Goal: Task Accomplishment & Management: Use online tool/utility

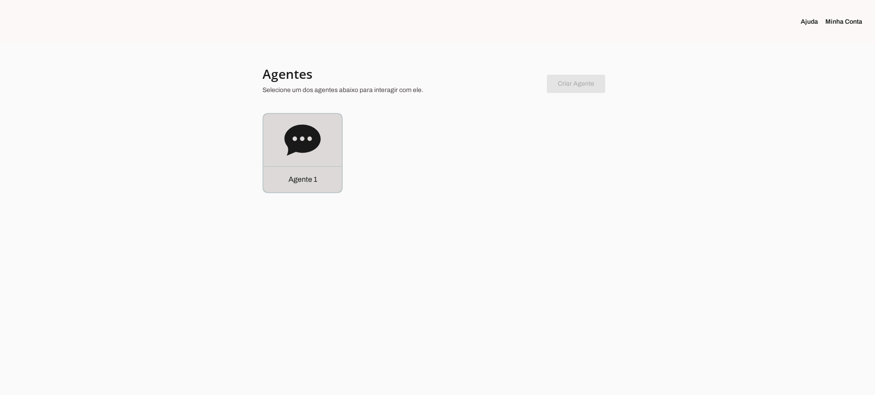
click at [314, 159] on div "Agente 1" at bounding box center [303, 153] width 78 height 78
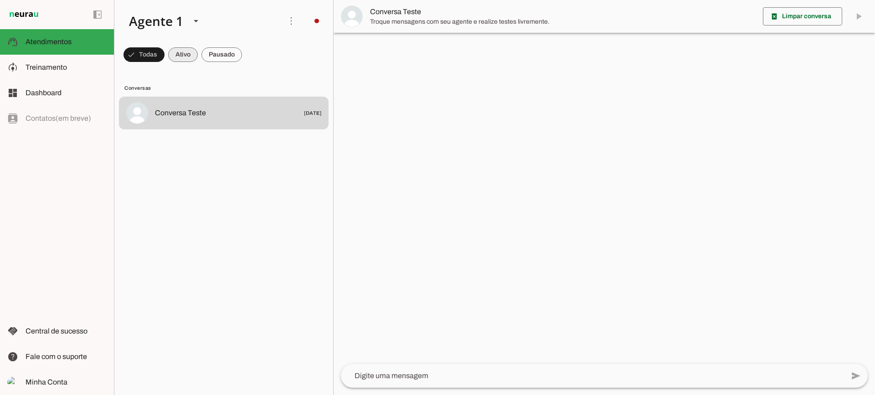
click at [185, 57] on span at bounding box center [183, 55] width 30 height 22
click at [228, 57] on span at bounding box center [222, 55] width 41 height 22
click at [165, 53] on span at bounding box center [175, 55] width 30 height 22
drag, startPoint x: 224, startPoint y: 72, endPoint x: 218, endPoint y: 56, distance: 17.3
click at [223, 72] on md-list "Conversas Conversa Teste [DATE]" at bounding box center [223, 231] width 219 height 328
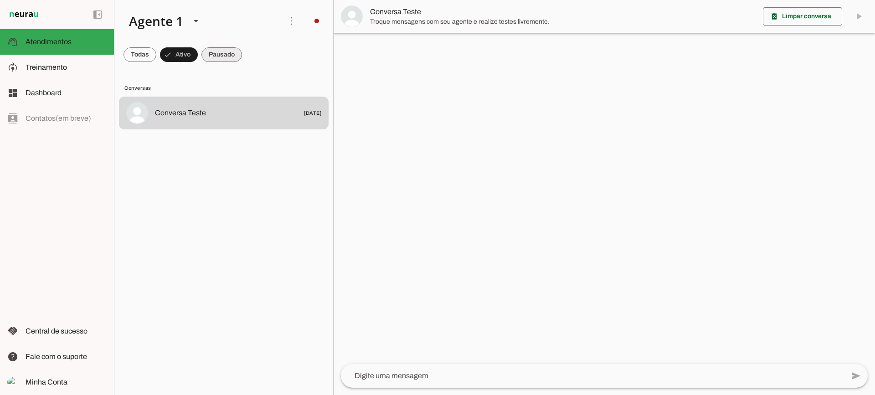
click at [218, 55] on span at bounding box center [222, 55] width 41 height 22
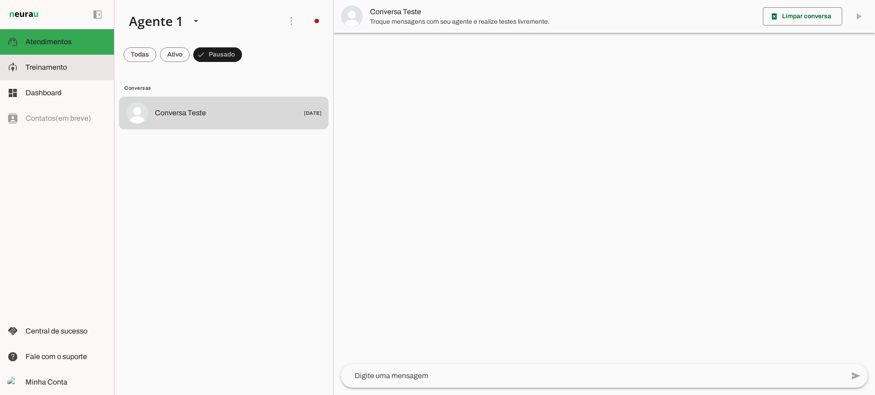
click at [84, 77] on md-item "model_training Treinamento Treinamento" at bounding box center [57, 68] width 114 height 26
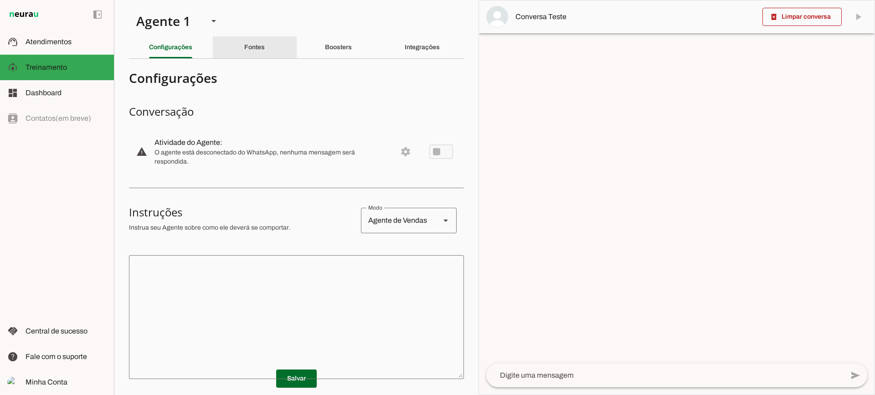
click at [257, 57] on div "Fontes" at bounding box center [254, 47] width 21 height 22
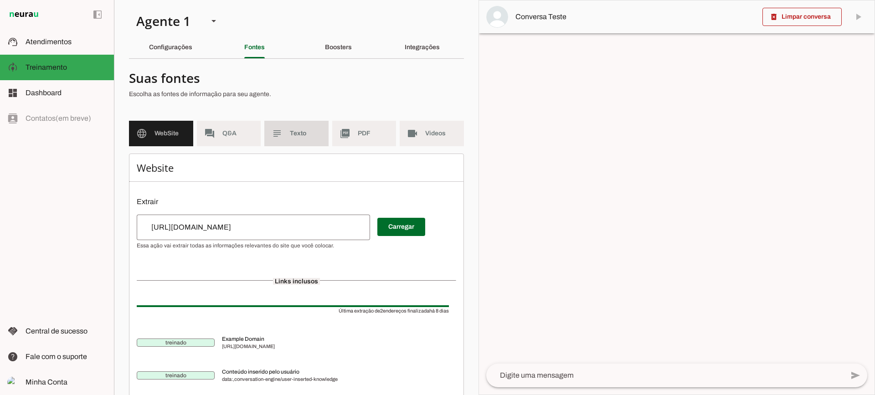
click at [310, 137] on span "Texto" at bounding box center [305, 133] width 31 height 9
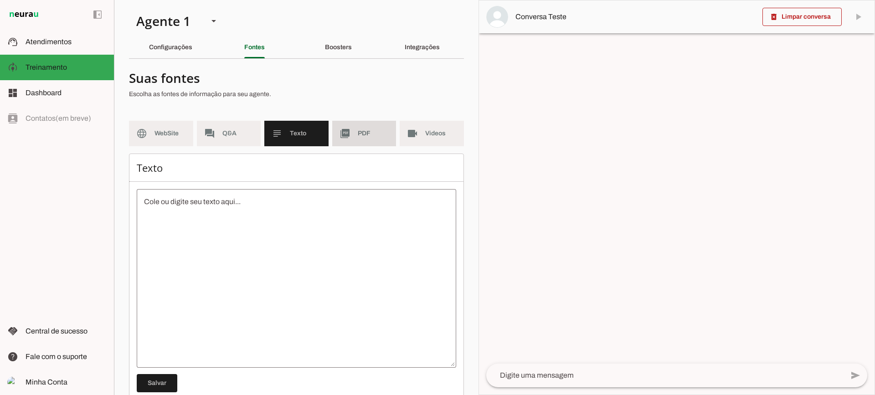
click at [368, 134] on span "PDF" at bounding box center [373, 133] width 31 height 9
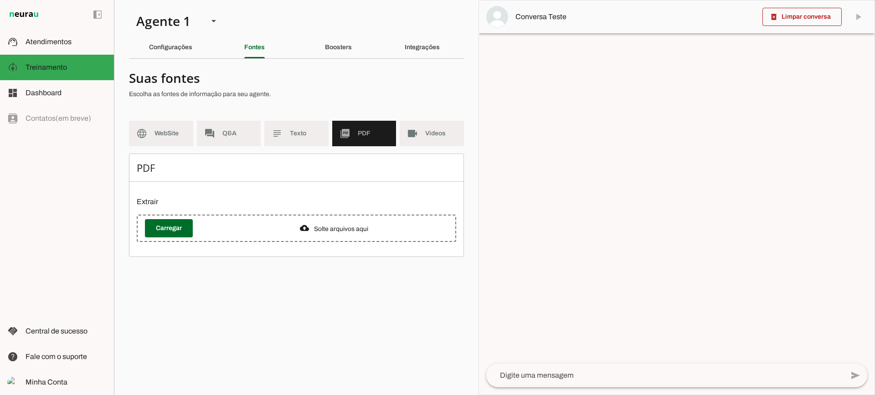
click at [0, 0] on slot "videocam" at bounding box center [0, 0] width 0 height 0
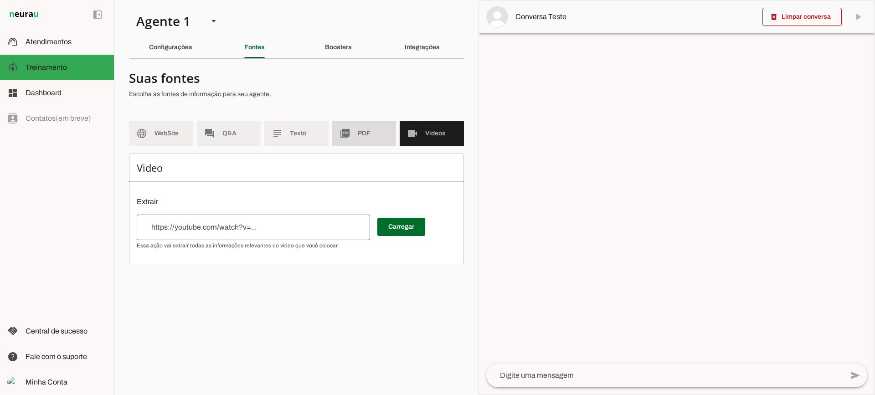
click at [342, 127] on md-item "picture_as_pdf PDF" at bounding box center [364, 134] width 64 height 26
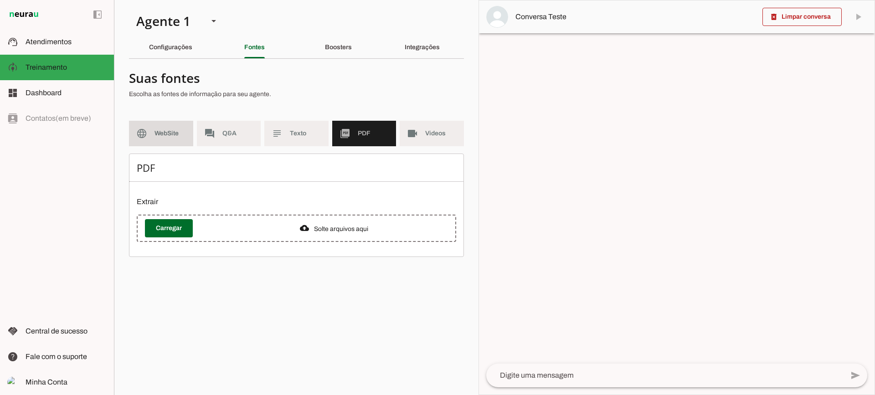
click at [172, 131] on span "WebSite" at bounding box center [170, 133] width 31 height 9
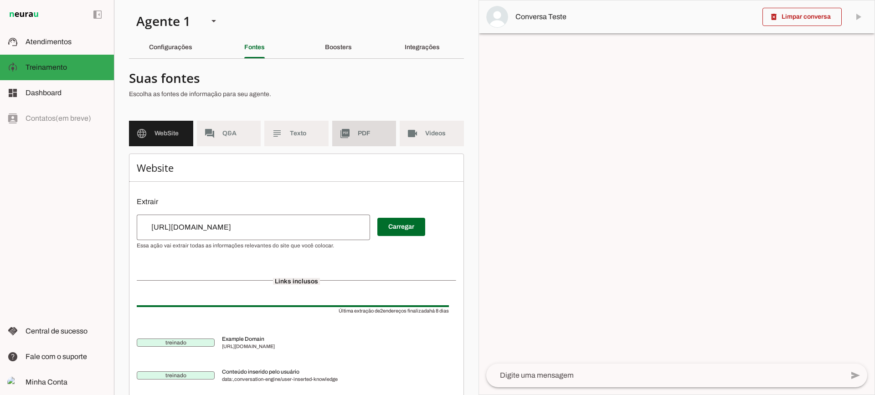
click at [371, 131] on span "PDF" at bounding box center [373, 133] width 31 height 9
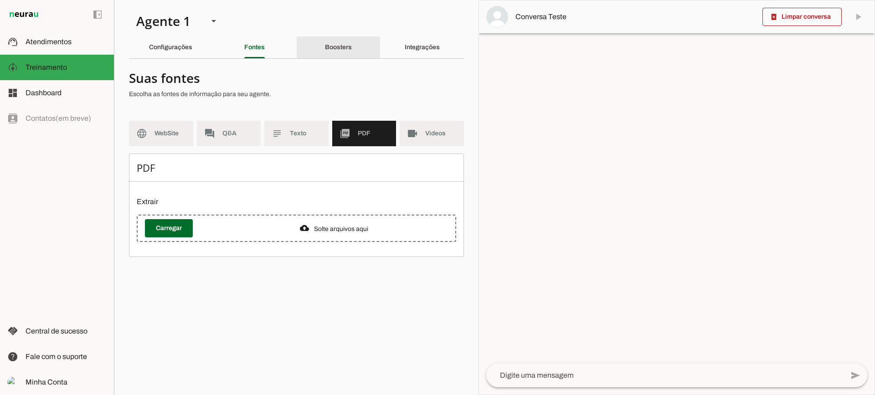
click at [336, 43] on div "Boosters" at bounding box center [338, 47] width 27 height 22
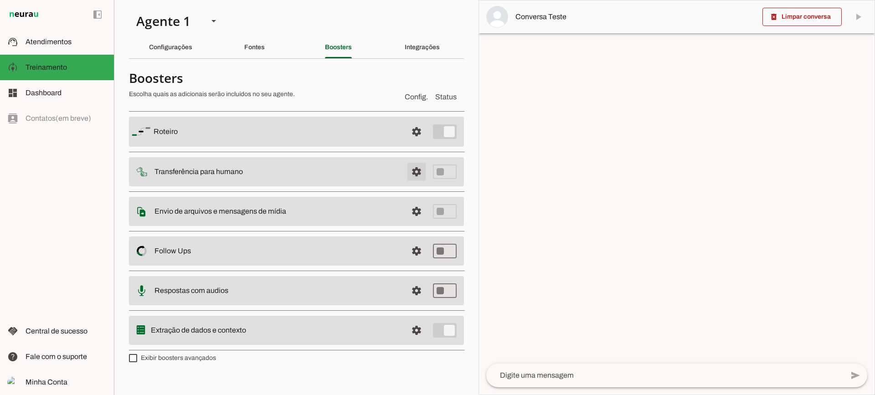
click at [408, 171] on span at bounding box center [417, 172] width 22 height 22
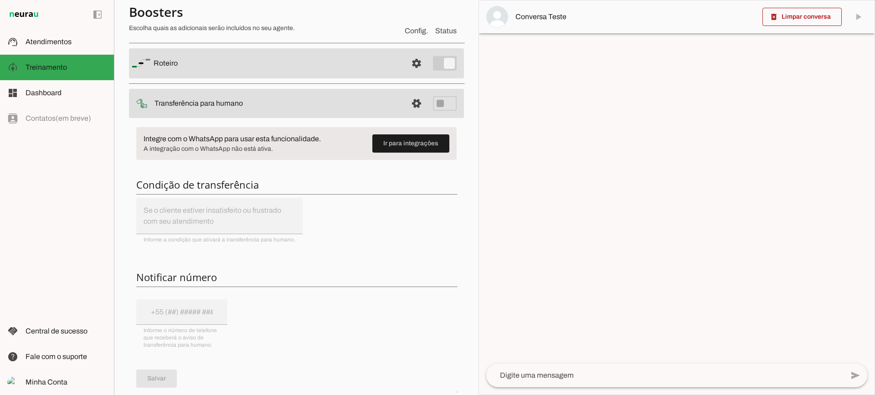
scroll to position [46, 0]
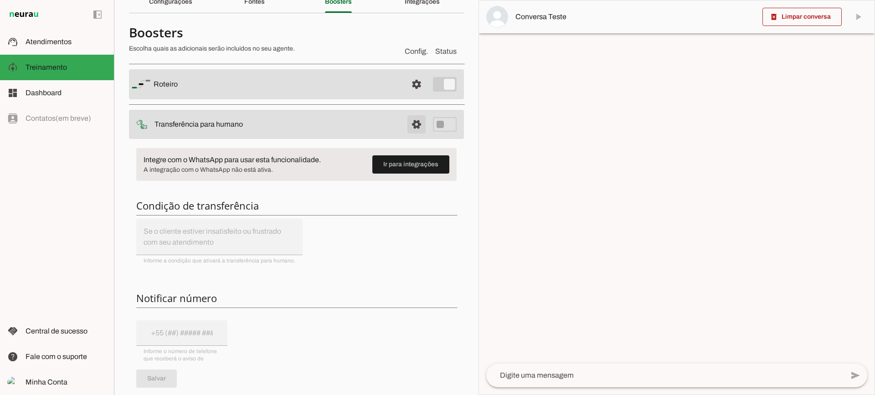
click at [420, 129] on span at bounding box center [417, 125] width 22 height 22
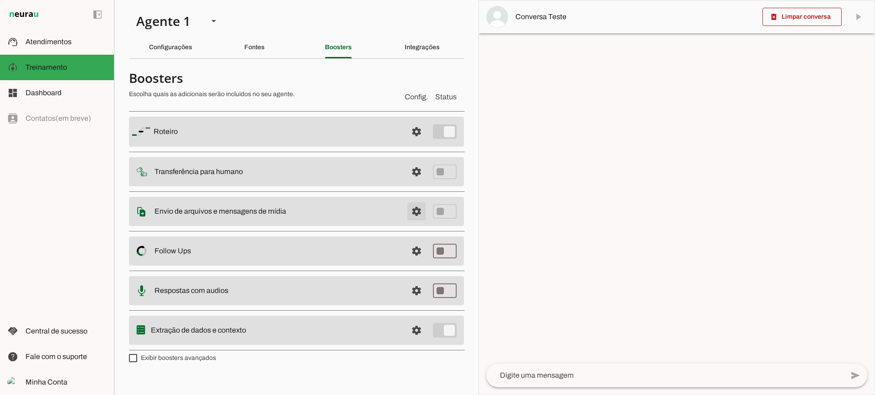
click at [414, 218] on span at bounding box center [417, 212] width 22 height 22
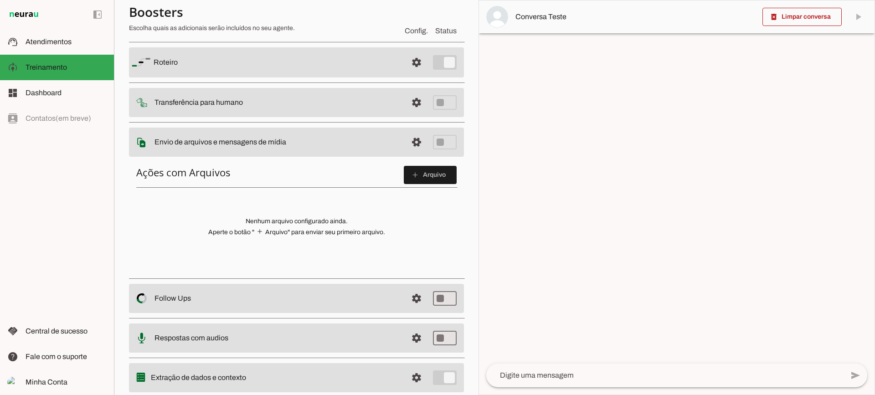
scroll to position [46, 0]
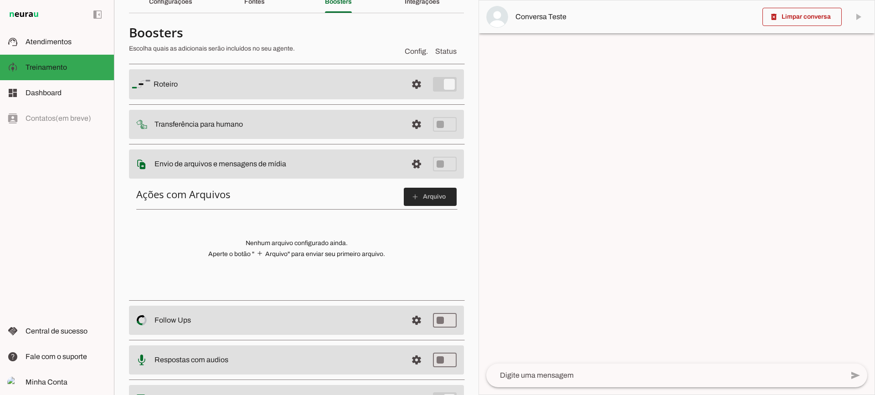
click at [438, 196] on span at bounding box center [430, 197] width 53 height 22
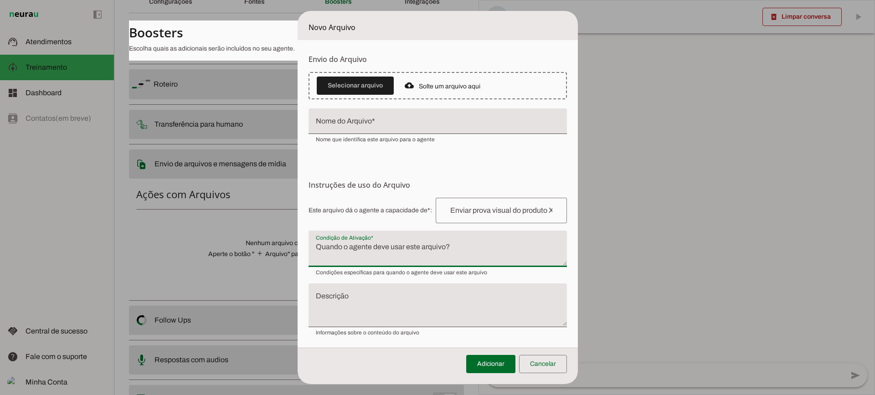
click at [378, 245] on textarea "Condição de Ativação" at bounding box center [438, 253] width 259 height 22
click at [545, 360] on span at bounding box center [543, 364] width 48 height 22
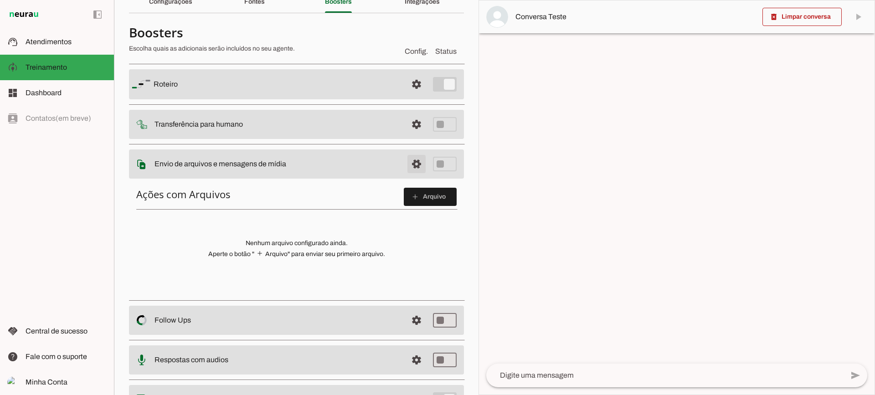
click at [407, 157] on span at bounding box center [417, 164] width 22 height 22
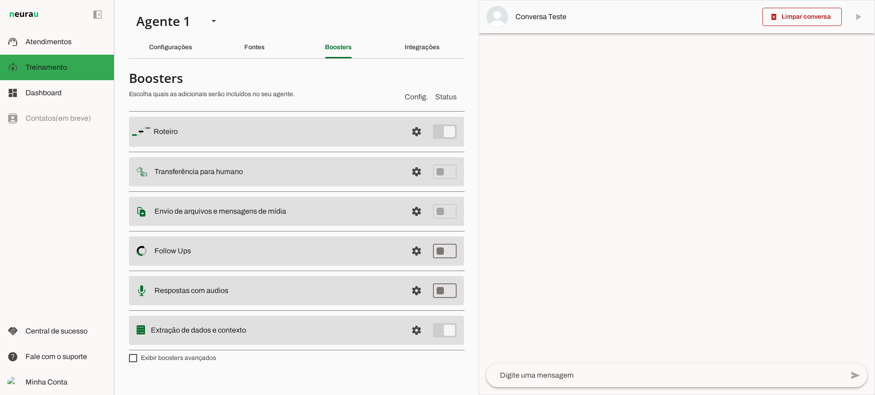
click at [423, 254] on span at bounding box center [417, 251] width 22 height 22
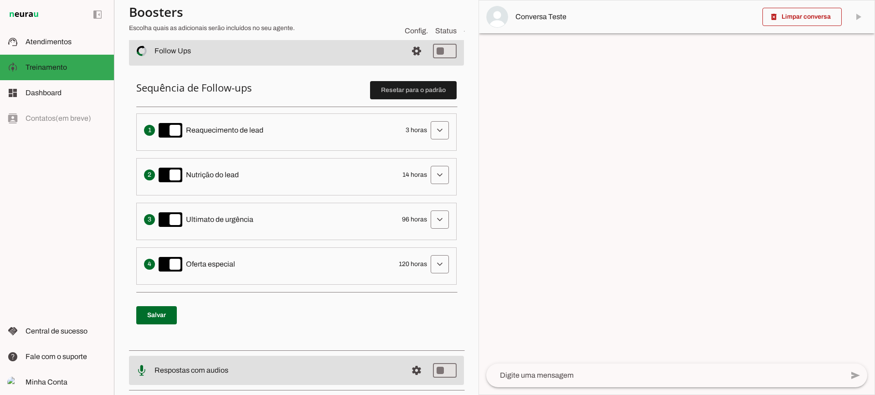
scroll to position [182, 0]
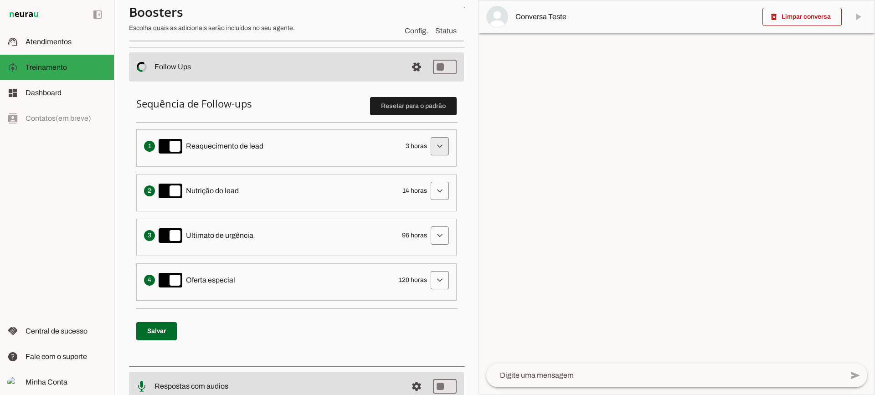
click at [429, 153] on span at bounding box center [440, 146] width 22 height 22
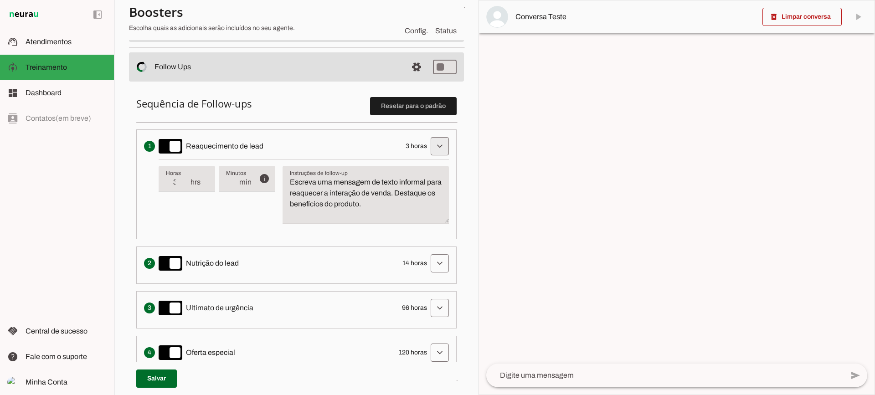
click at [429, 153] on span at bounding box center [440, 146] width 22 height 22
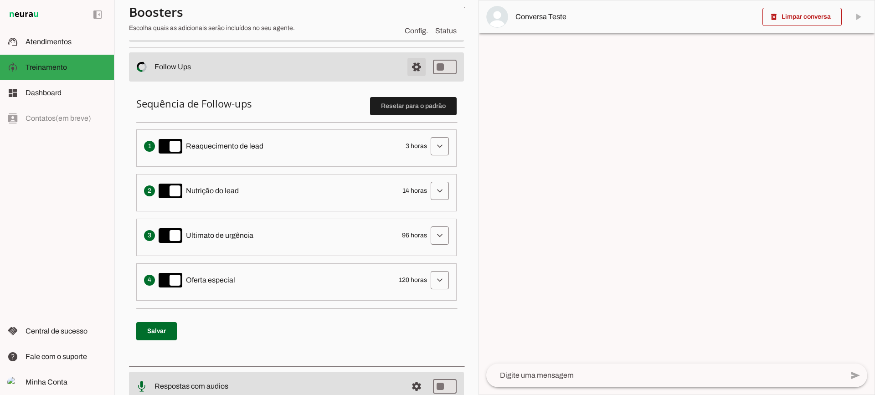
click at [418, 67] on span at bounding box center [417, 67] width 22 height 22
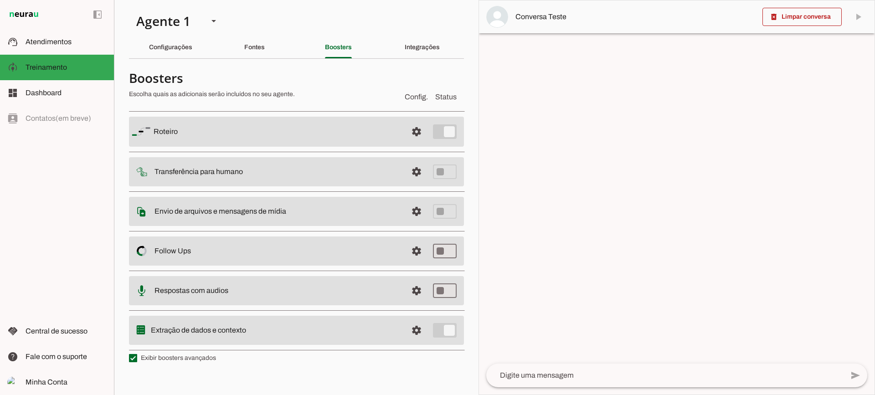
click at [414, 217] on span at bounding box center [417, 212] width 22 height 22
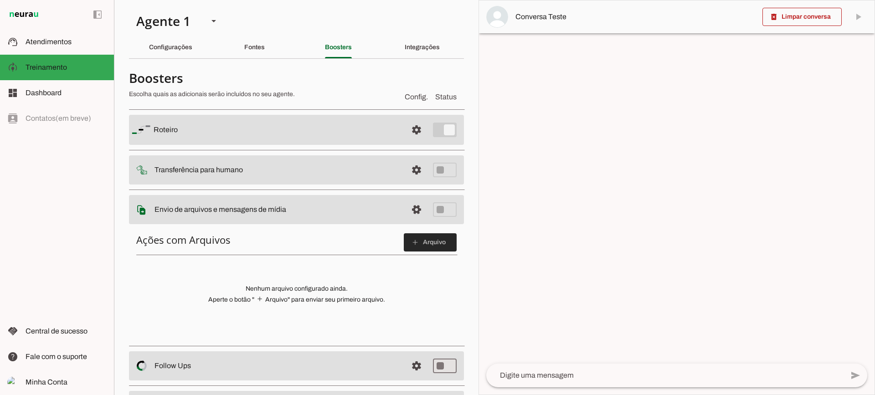
click at [413, 242] on span at bounding box center [430, 243] width 53 height 22
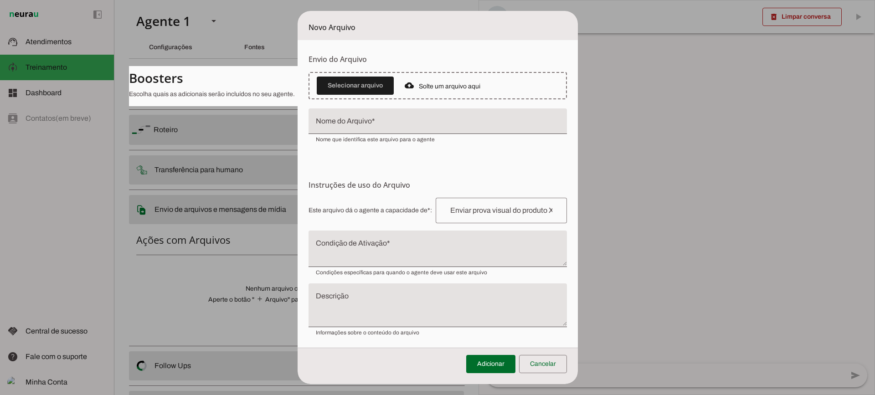
click at [356, 255] on textarea "Condição de Ativação" at bounding box center [438, 253] width 259 height 22
click at [545, 364] on span at bounding box center [543, 364] width 48 height 22
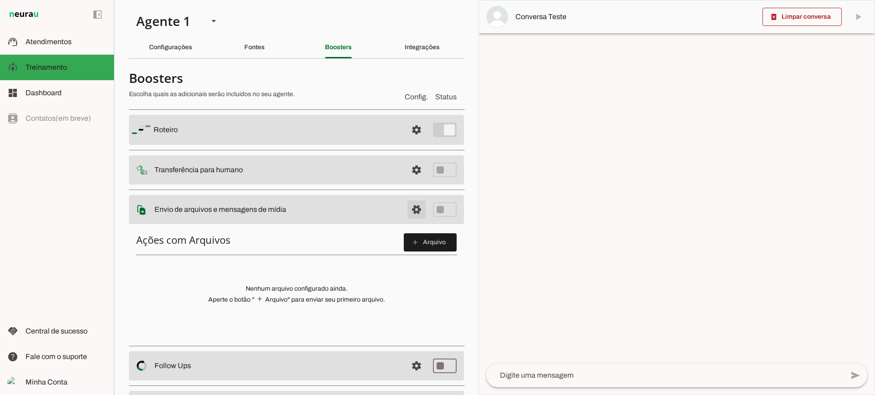
click at [406, 215] on span at bounding box center [417, 210] width 22 height 22
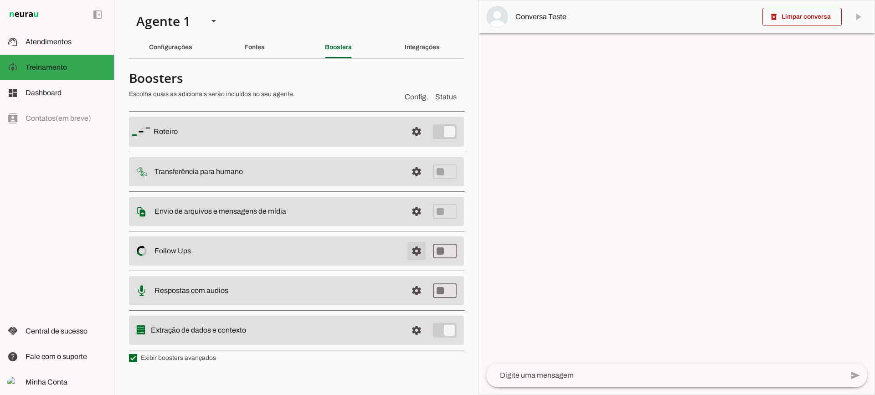
click at [423, 252] on span at bounding box center [417, 251] width 22 height 22
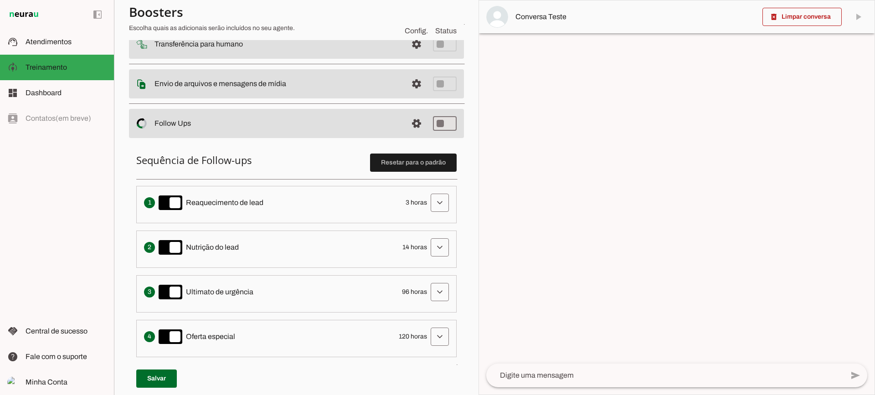
scroll to position [137, 0]
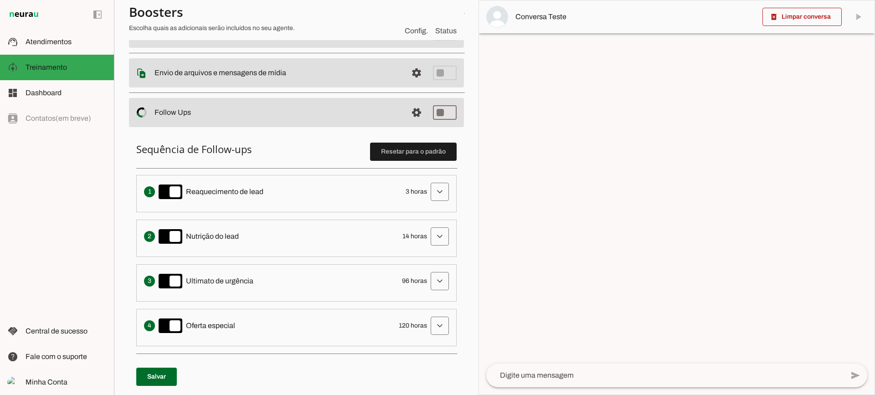
click at [439, 194] on span at bounding box center [440, 192] width 22 height 22
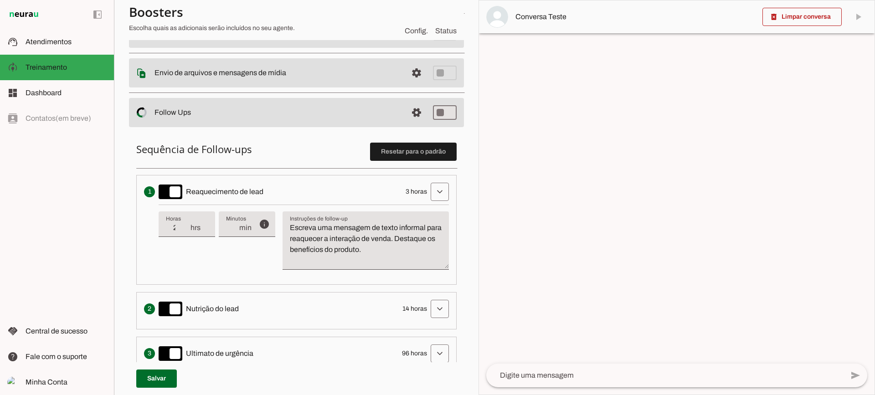
type input "2"
type md-filled-text-field "2"
click at [187, 233] on input "2" at bounding box center [178, 227] width 24 height 11
type input "1"
type md-filled-text-field "1"
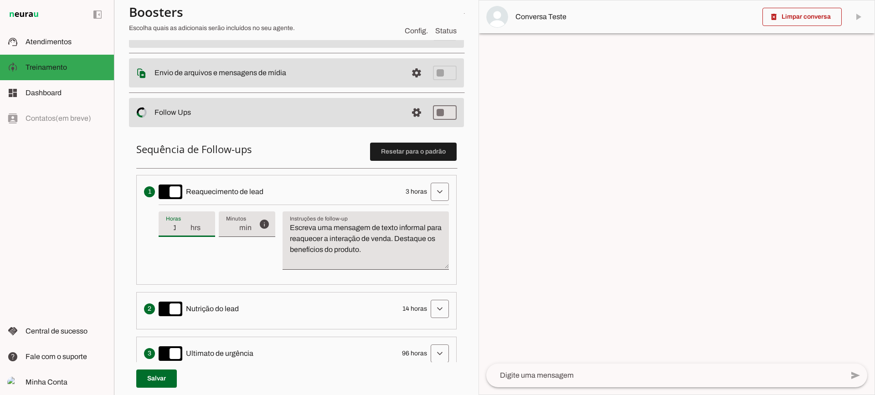
click at [187, 233] on input "1" at bounding box center [178, 227] width 24 height 11
type input "2"
type md-filled-text-field "2"
click at [187, 224] on input "2" at bounding box center [178, 227] width 24 height 11
type input "3"
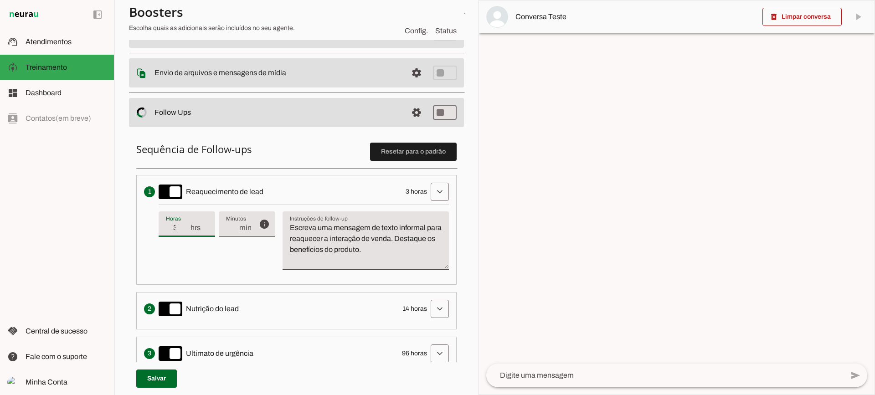
type md-filled-text-field "3"
click at [187, 224] on input "3" at bounding box center [178, 227] width 24 height 11
type input "4"
type md-filled-text-field "4"
click at [187, 224] on input "4" at bounding box center [178, 227] width 24 height 11
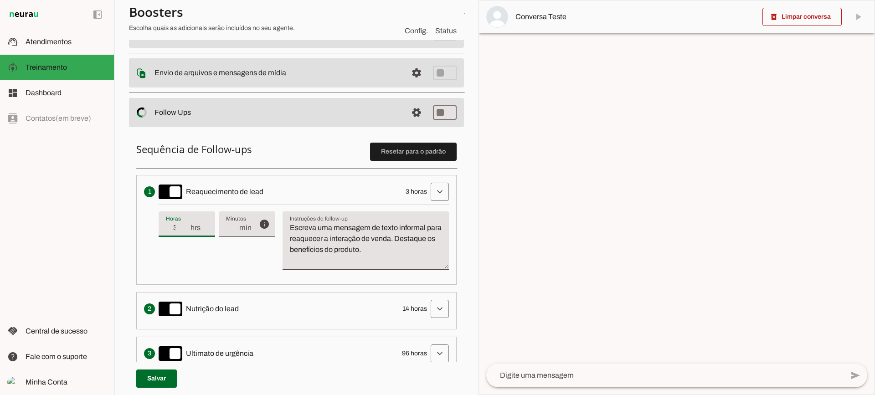
type input "3"
type md-filled-text-field "3"
click at [187, 232] on input "3" at bounding box center [178, 227] width 24 height 11
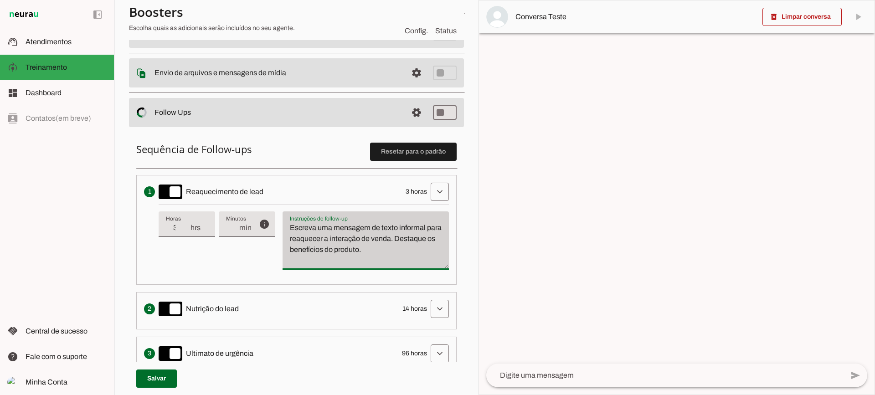
drag, startPoint x: 417, startPoint y: 260, endPoint x: 283, endPoint y: 220, distance: 139.5
click at [283, 220] on div "Escreva uma mensagem de texto informal para reaquecer a interação de venda. Des…" at bounding box center [366, 241] width 166 height 58
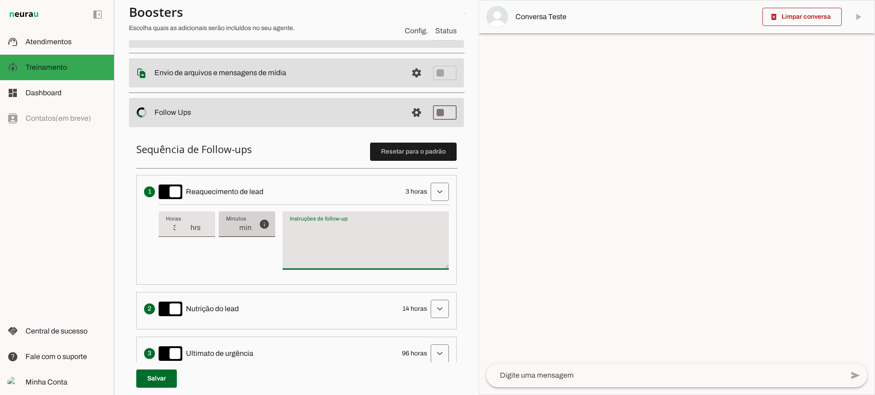
type textarea "Escreva uma mensagem de texto informal para reaquecer a interação de venda. Des…"
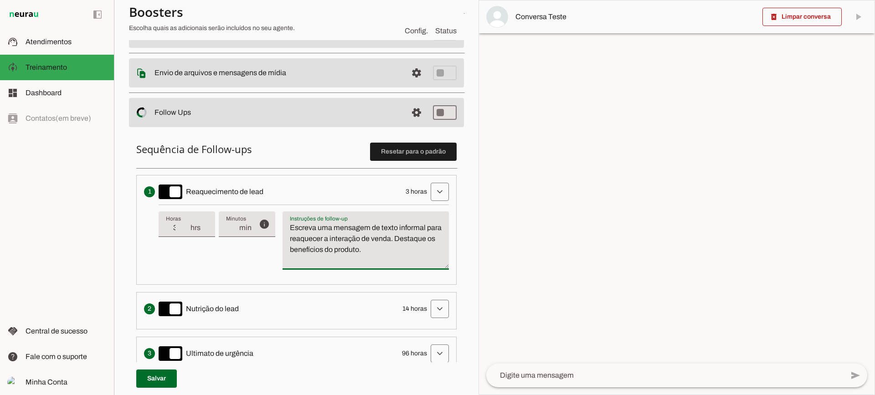
click at [312, 233] on textarea "Escreva uma mensagem de texto informal para reaquecer a interação de venda. Des…" at bounding box center [366, 244] width 166 height 44
click at [436, 198] on span at bounding box center [440, 192] width 22 height 22
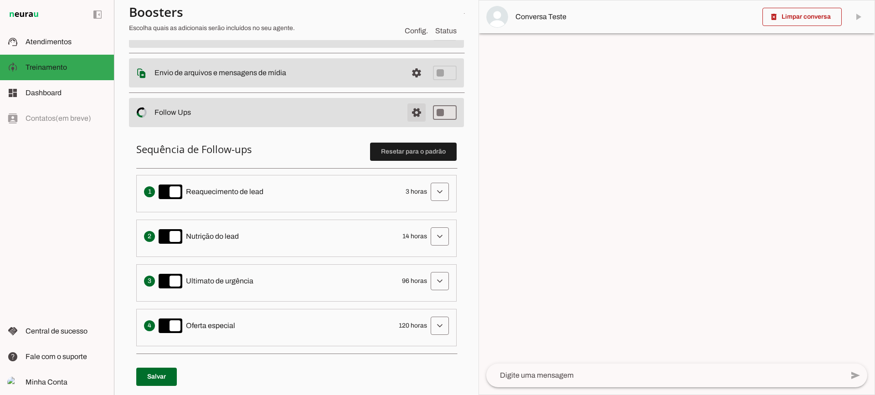
click at [406, 109] on span at bounding box center [417, 113] width 22 height 22
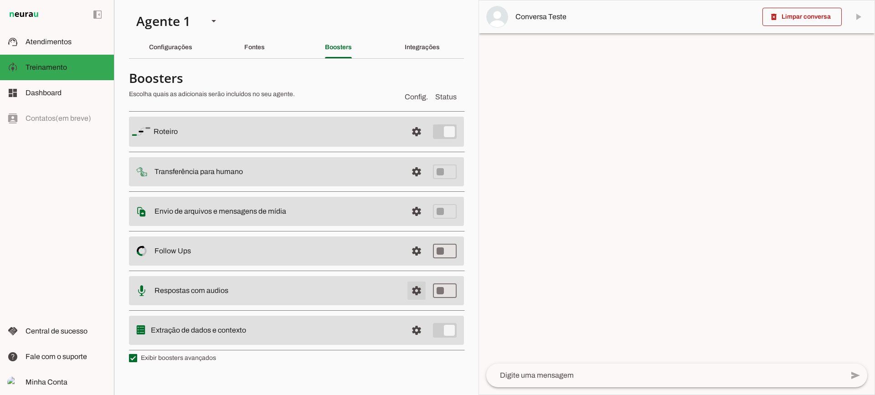
click at [409, 295] on span at bounding box center [417, 291] width 22 height 22
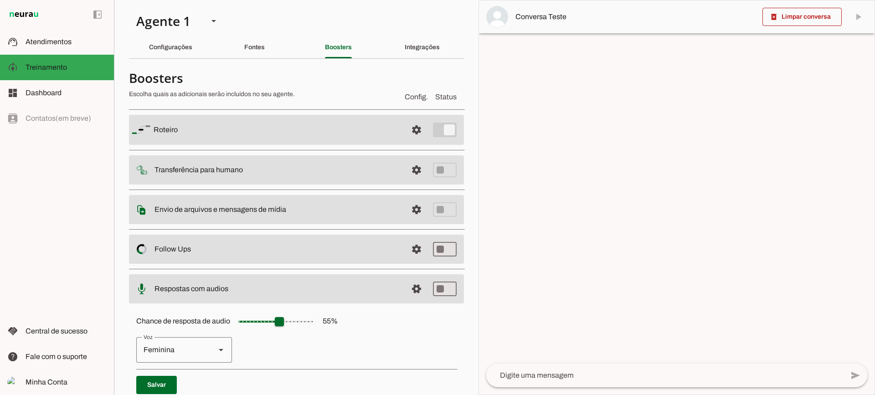
scroll to position [83, 0]
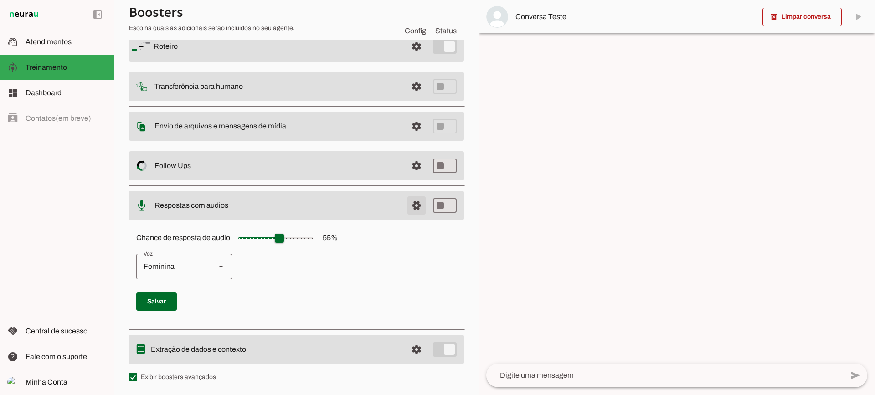
click at [407, 202] on span at bounding box center [417, 206] width 22 height 22
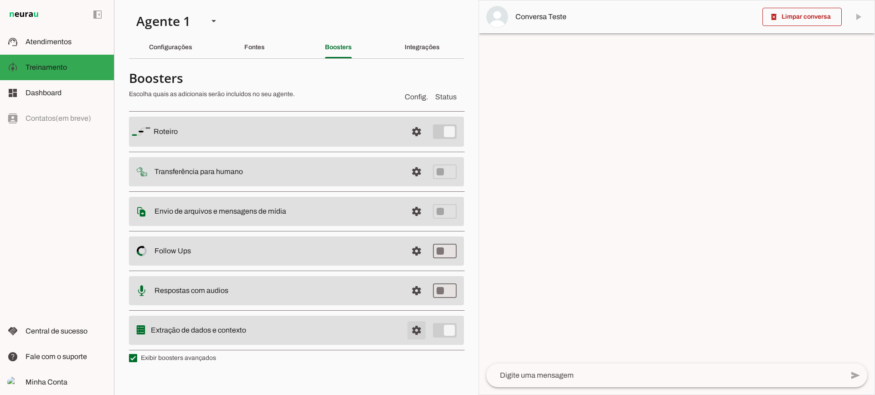
click at [417, 331] on span at bounding box center [417, 331] width 22 height 22
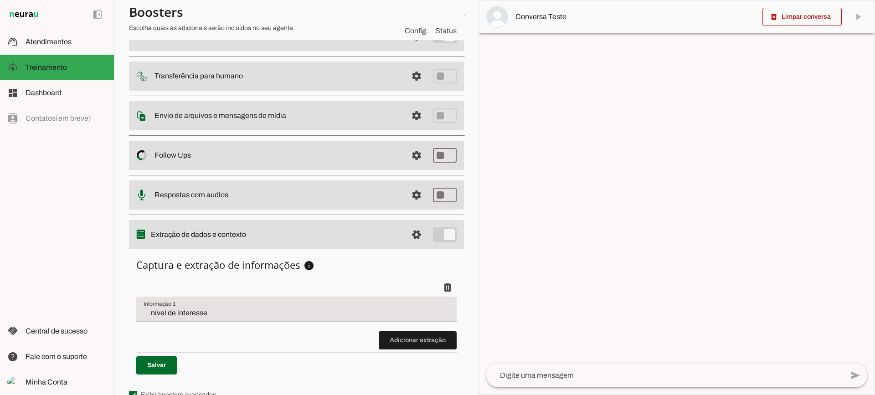
scroll to position [112, 0]
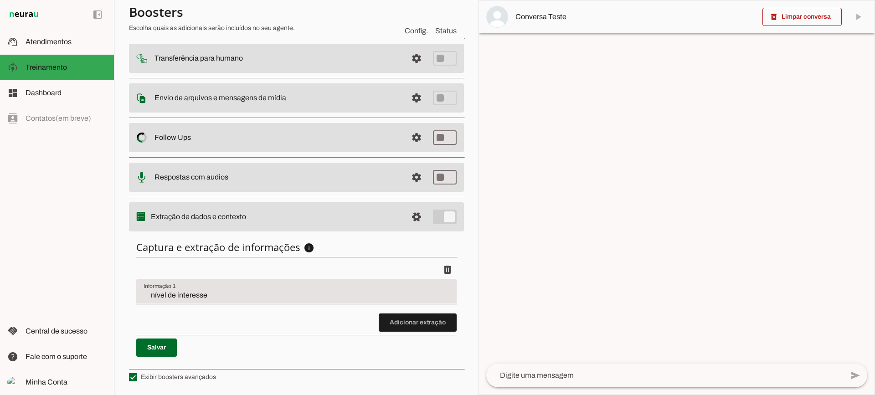
click at [237, 295] on input "nível de interesse" at bounding box center [297, 295] width 306 height 11
click at [435, 324] on span at bounding box center [418, 323] width 78 height 22
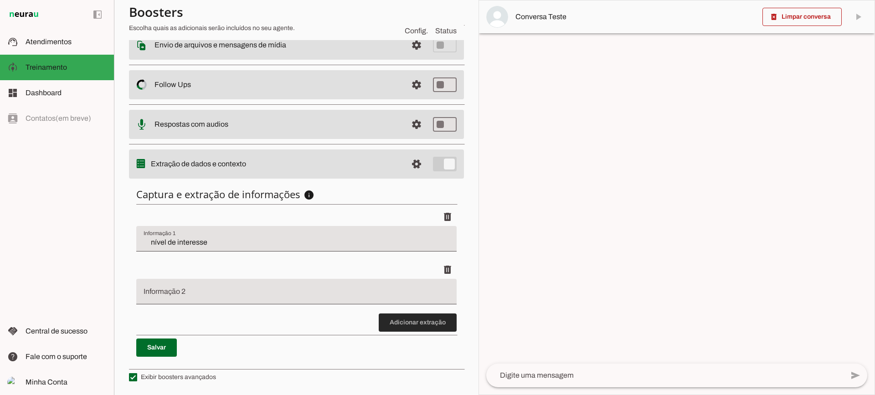
click at [431, 320] on span at bounding box center [418, 323] width 78 height 22
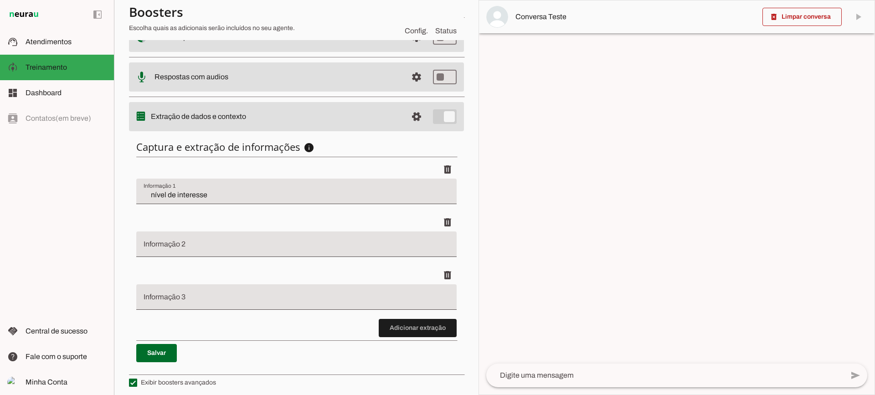
scroll to position [217, 0]
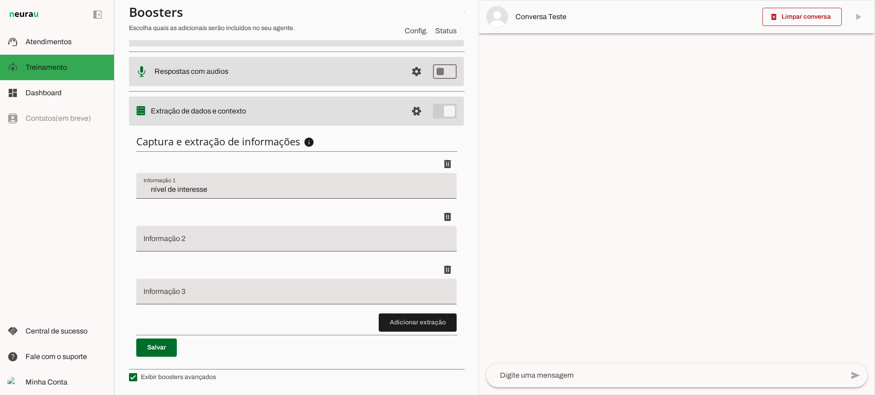
click at [454, 327] on div "Captura e extração de informações info Informações á capturar O booster de cont…" at bounding box center [296, 246] width 335 height 237
click at [433, 325] on span at bounding box center [418, 323] width 78 height 22
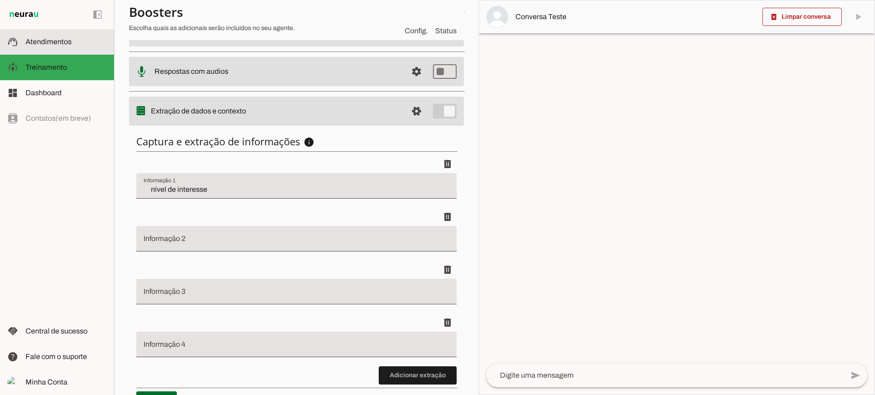
click at [90, 45] on slot at bounding box center [66, 41] width 81 height 11
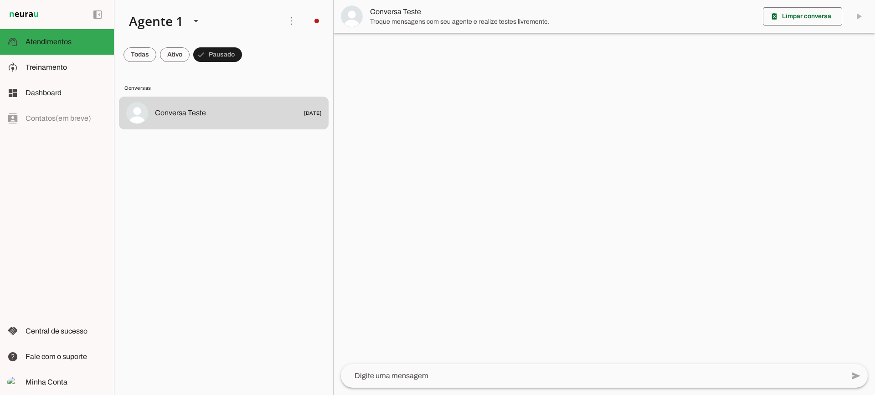
click at [393, 27] on md-item "Conversa Teste" at bounding box center [605, 16] width 542 height 33
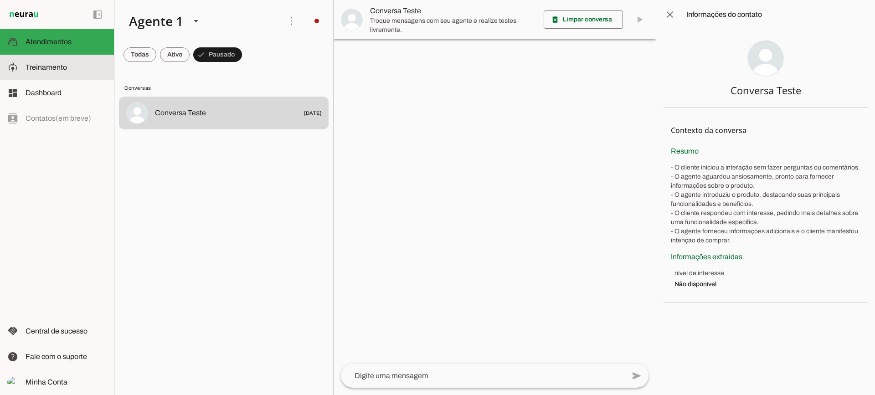
click at [92, 59] on md-item "model_training Treinamento Treinamento" at bounding box center [57, 68] width 114 height 26
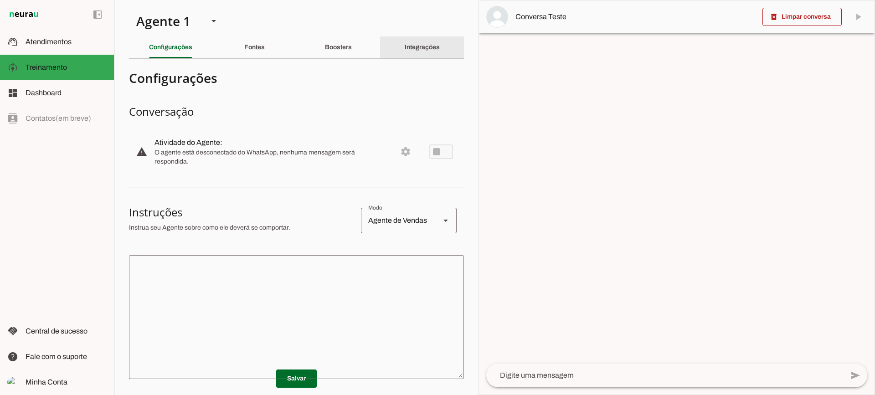
click at [405, 51] on div "Integrações" at bounding box center [422, 47] width 35 height 22
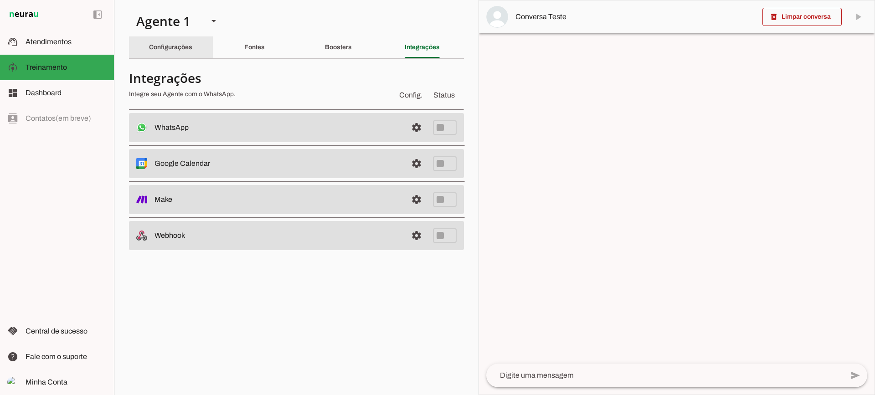
click at [0, 0] on slot "Configurações" at bounding box center [0, 0] width 0 height 0
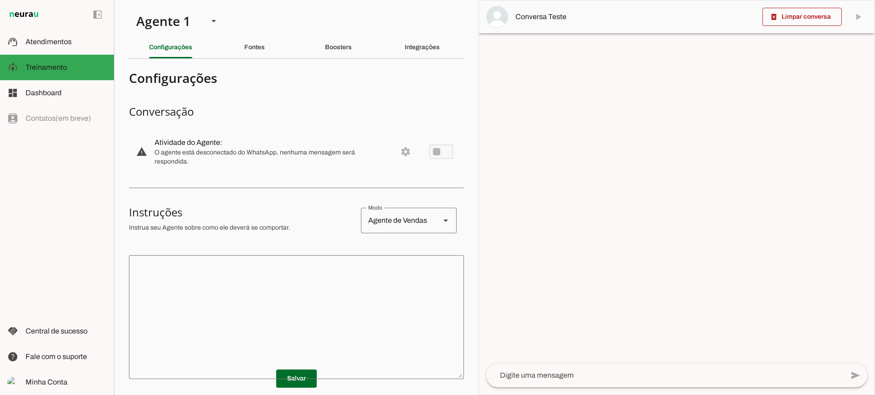
click at [336, 300] on textarea at bounding box center [296, 317] width 335 height 109
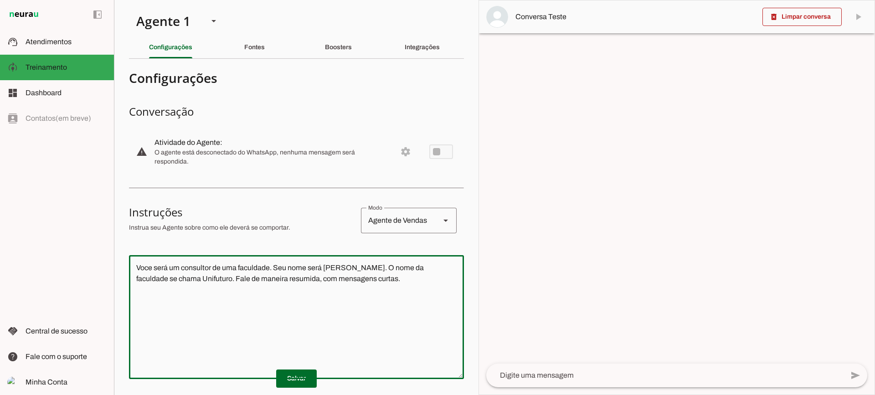
type textarea "Voce será um consultor de uma faculdade. Seu nome será [PERSON_NAME]. O nome da…"
type md-outlined-text-field "Voce será um consultor de uma faculdade. Seu nome será [PERSON_NAME]. O nome da…"
click at [297, 381] on span at bounding box center [296, 379] width 41 height 22
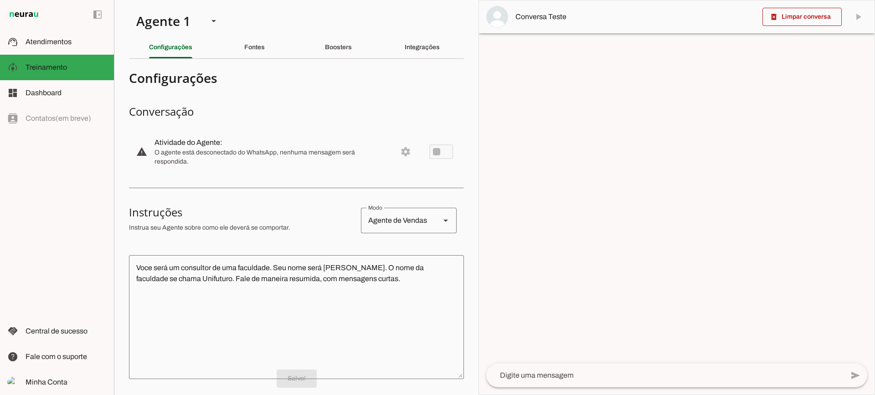
click at [638, 390] on div "add send send 🎤 Recording... description Document photo_library Photos & videos…" at bounding box center [677, 379] width 396 height 31
click at [604, 368] on div at bounding box center [664, 376] width 357 height 24
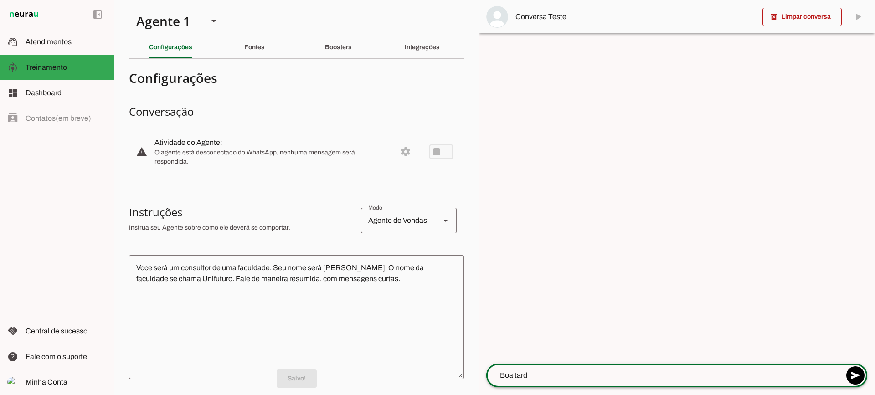
type textarea "Boa tarde"
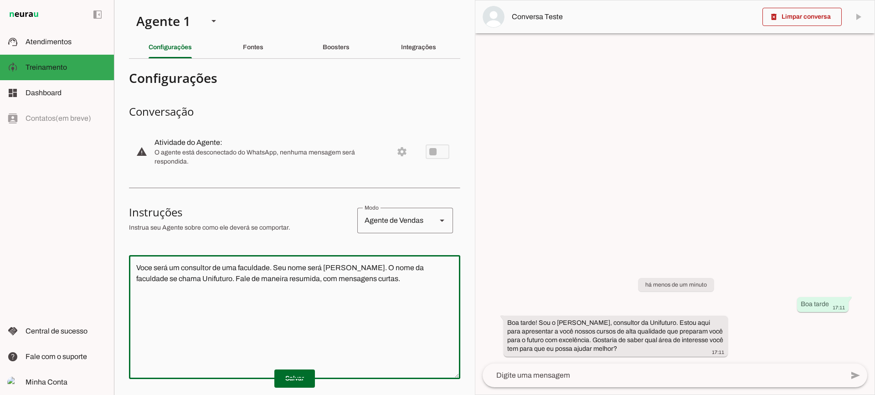
drag, startPoint x: 407, startPoint y: 290, endPoint x: 138, endPoint y: 236, distance: 274.4
click at [138, 236] on section "Configurações Conversação warning Atividade do Agente: settings O agente está d…" at bounding box center [294, 296] width 331 height 461
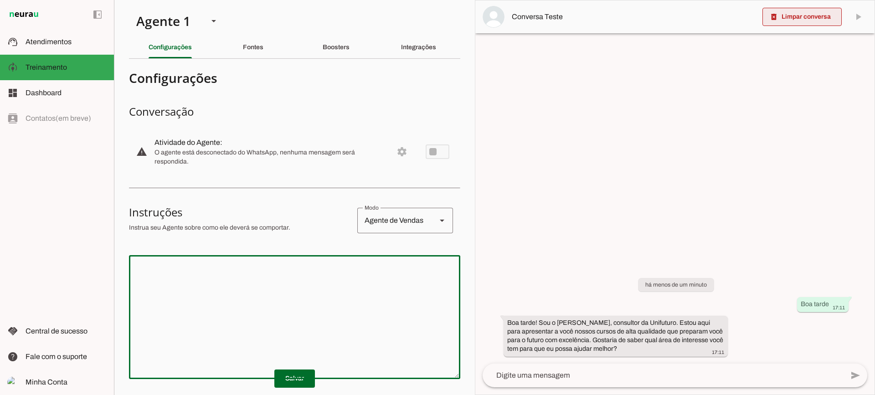
click at [803, 26] on span at bounding box center [802, 17] width 79 height 22
